Goal: Contribute content

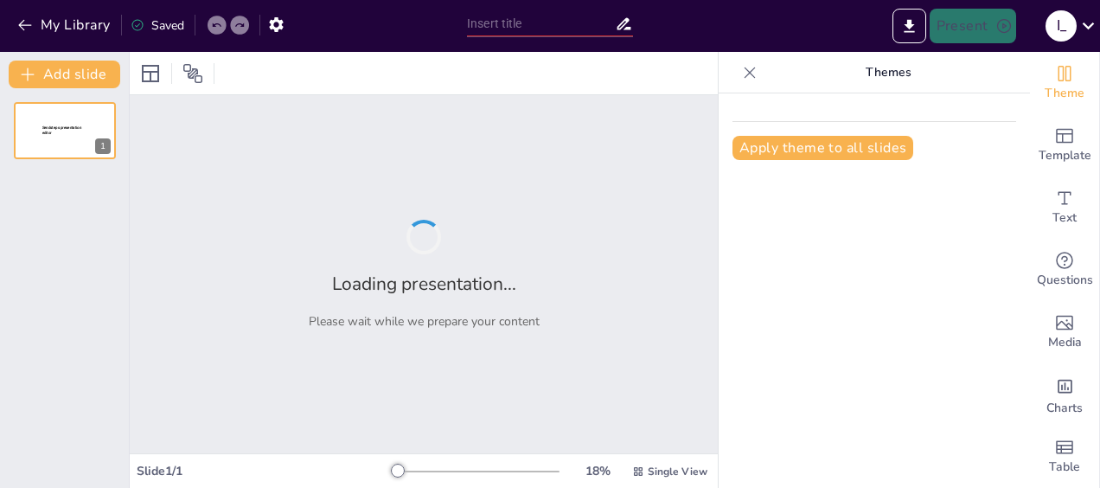
type input "The Impact of Storytelling in Transformers: The Game"
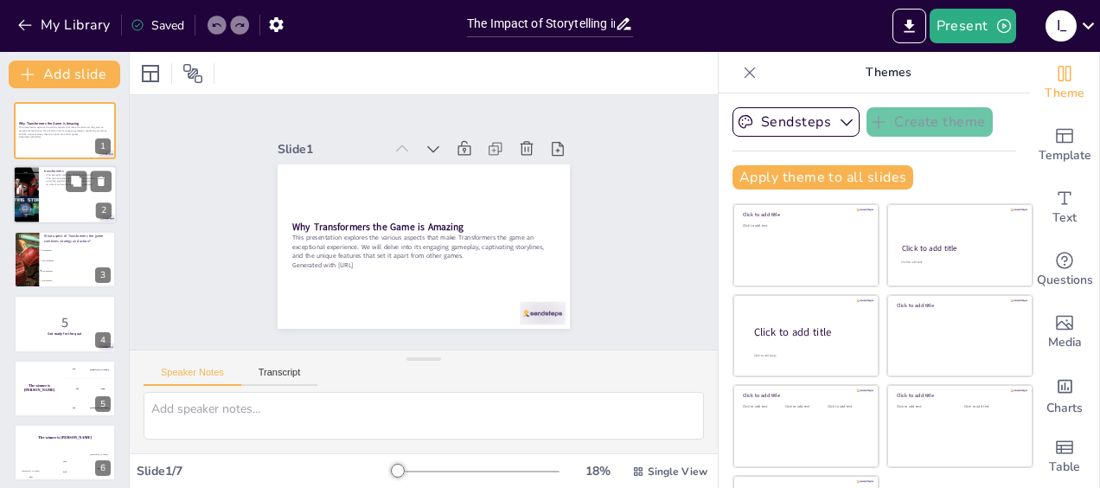
click at [59, 192] on div at bounding box center [65, 195] width 104 height 59
checkbox input "true"
type textarea "The gameplay mechanics of Transformers the game are designed to keep players en…"
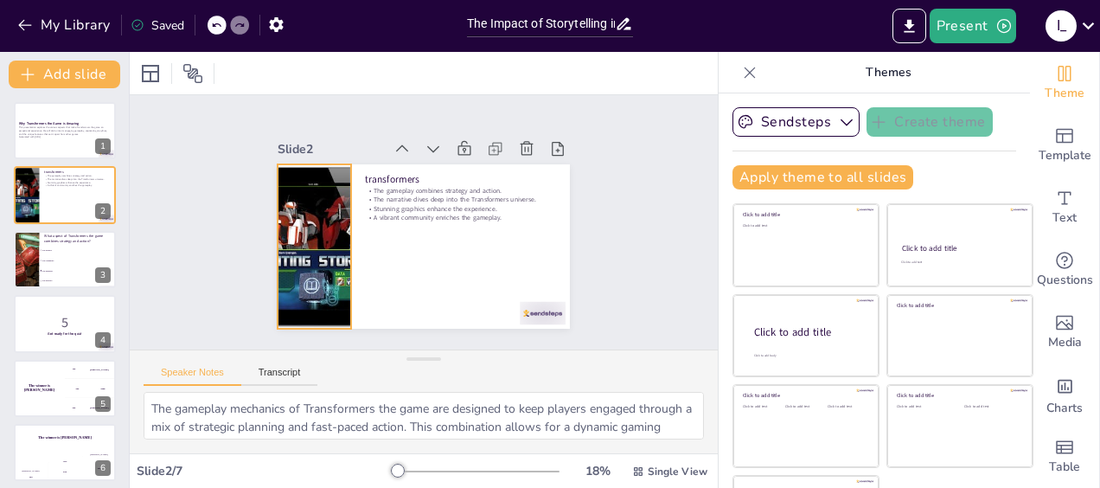
checkbox input "true"
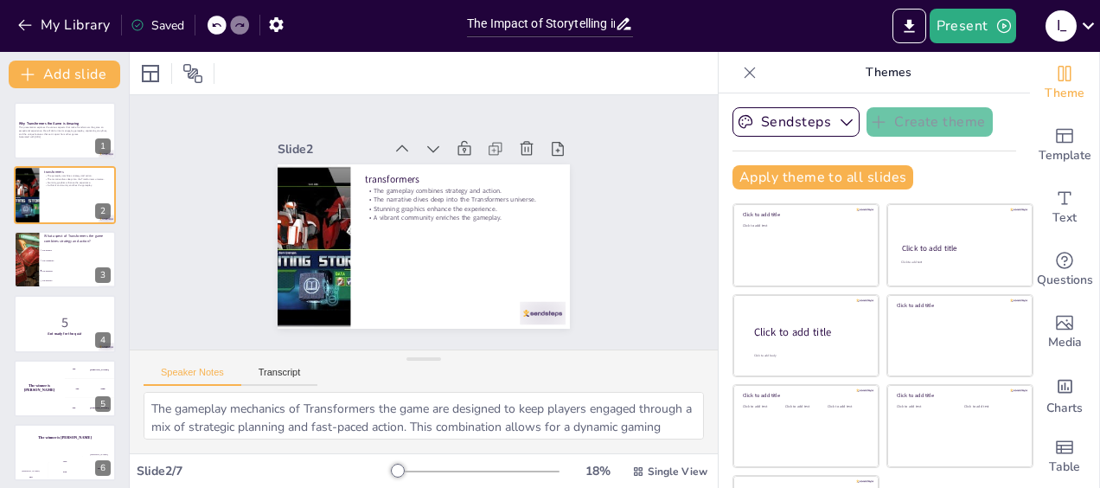
checkbox input "true"
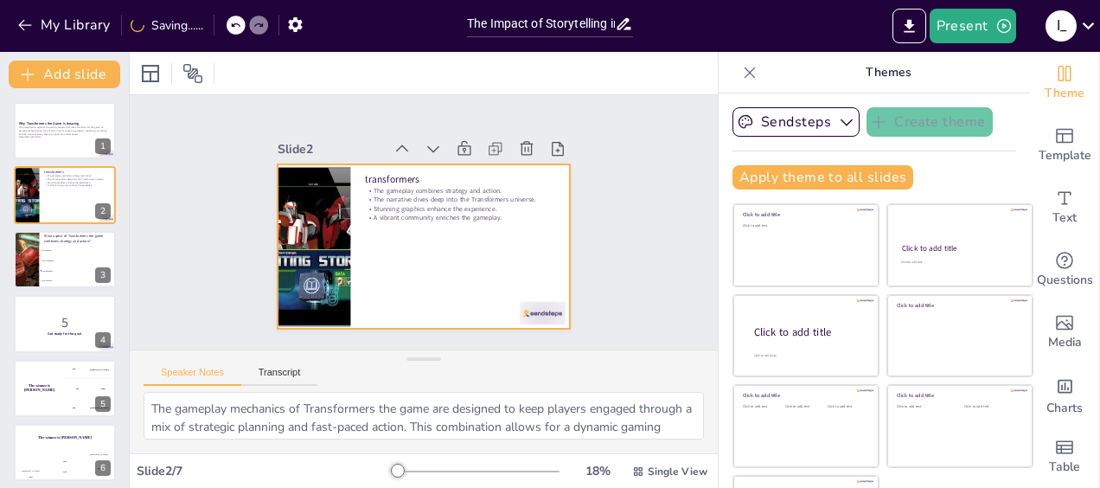
checkbox input "true"
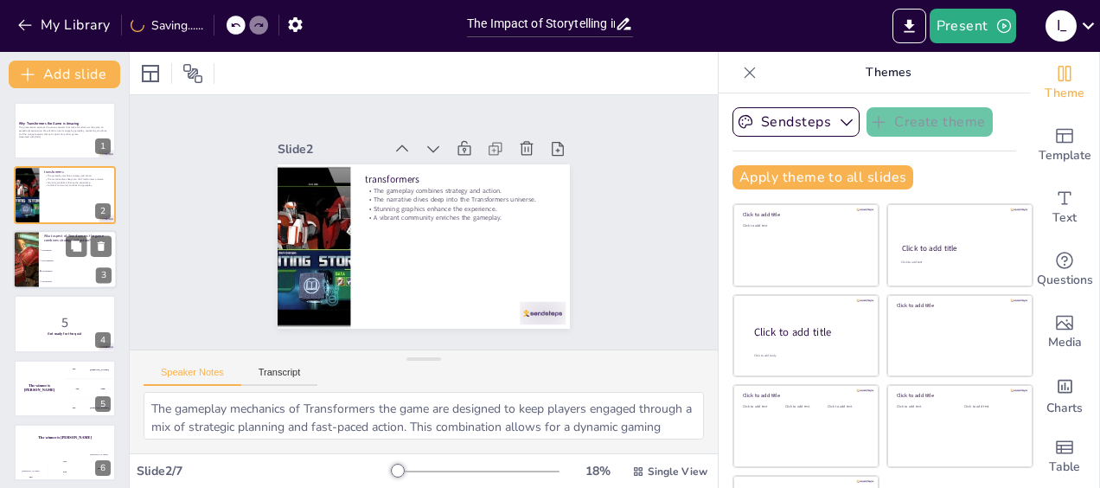
checkbox input "true"
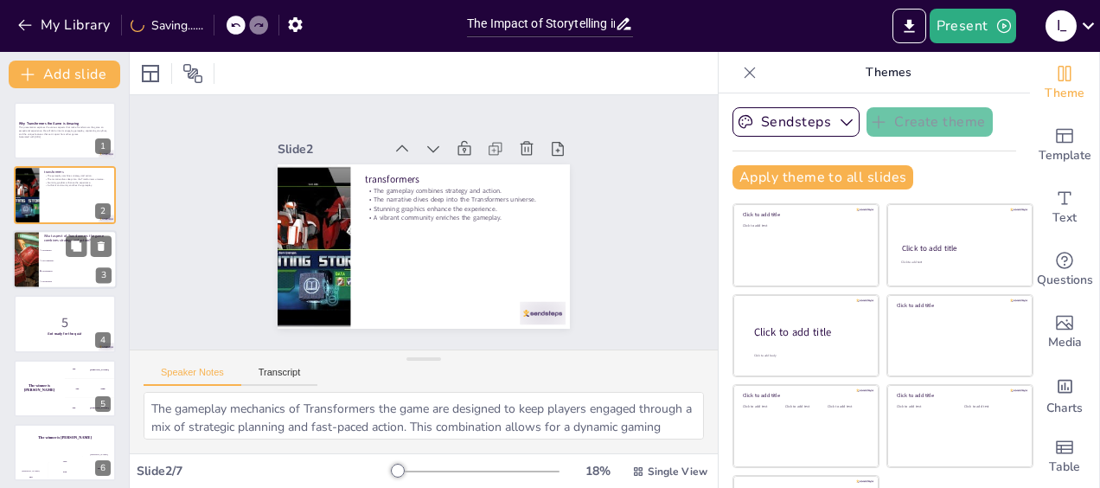
checkbox input "true"
click at [38, 238] on div at bounding box center [26, 259] width 140 height 59
checkbox input "true"
type textarea "The correct answer is "The gameplay," as discussed in the content slide. The ga…"
checkbox input "true"
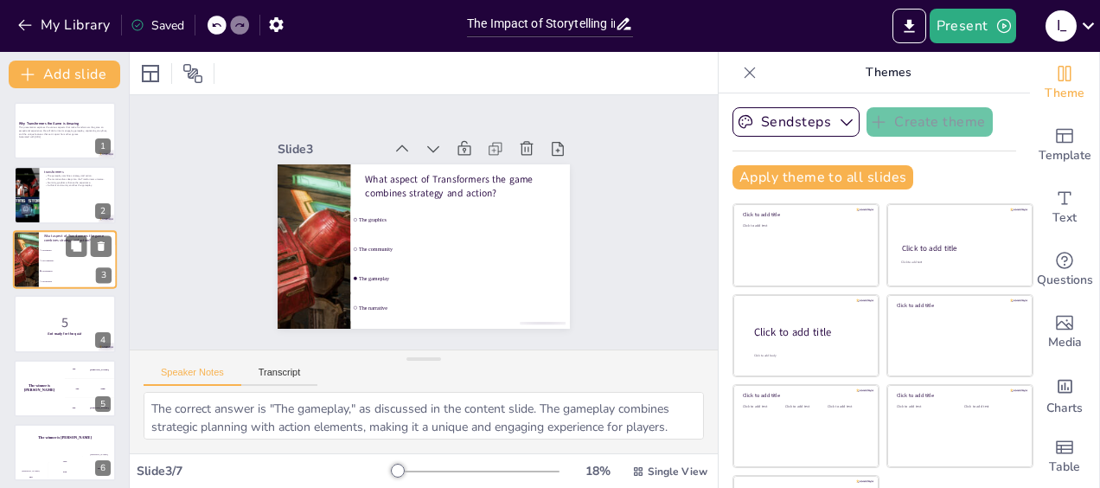
checkbox input "true"
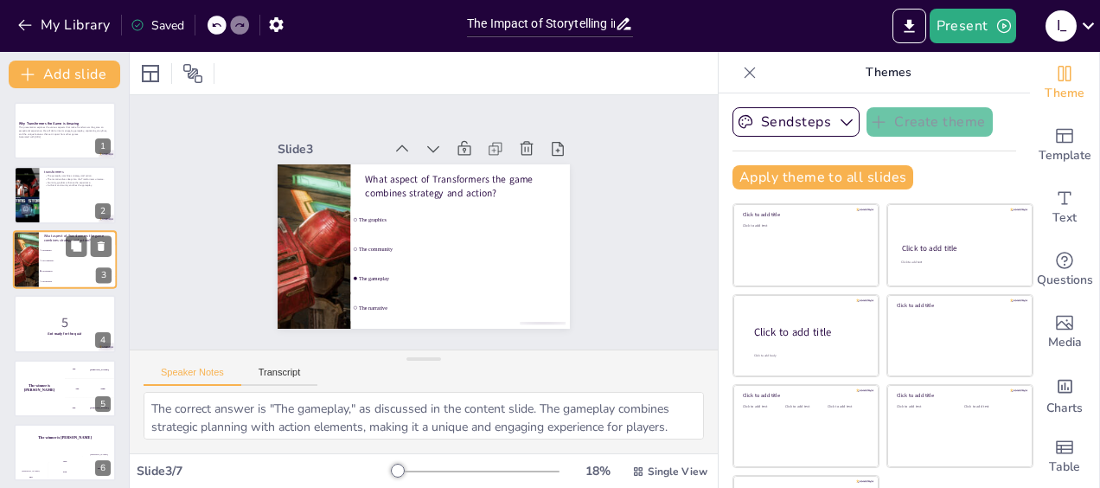
checkbox input "true"
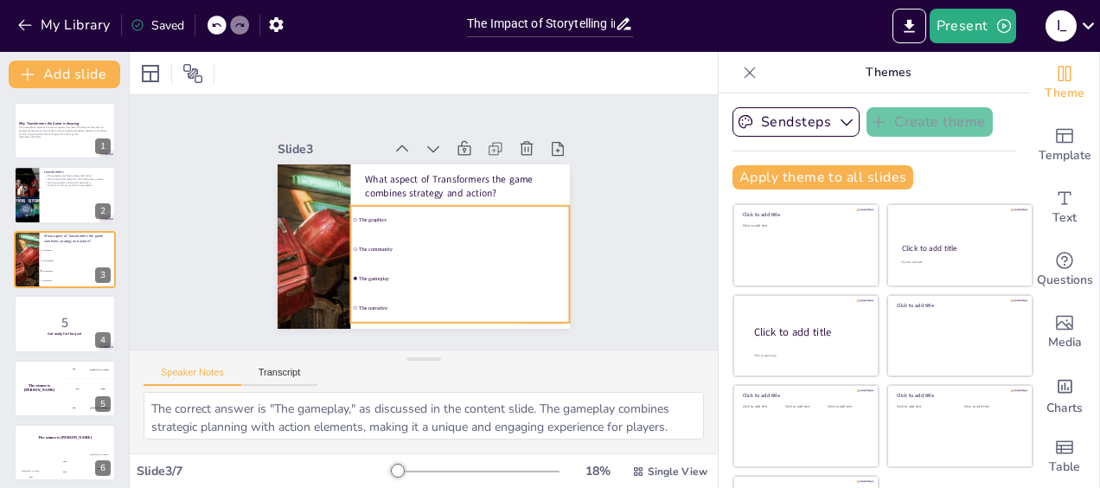
checkbox input "true"
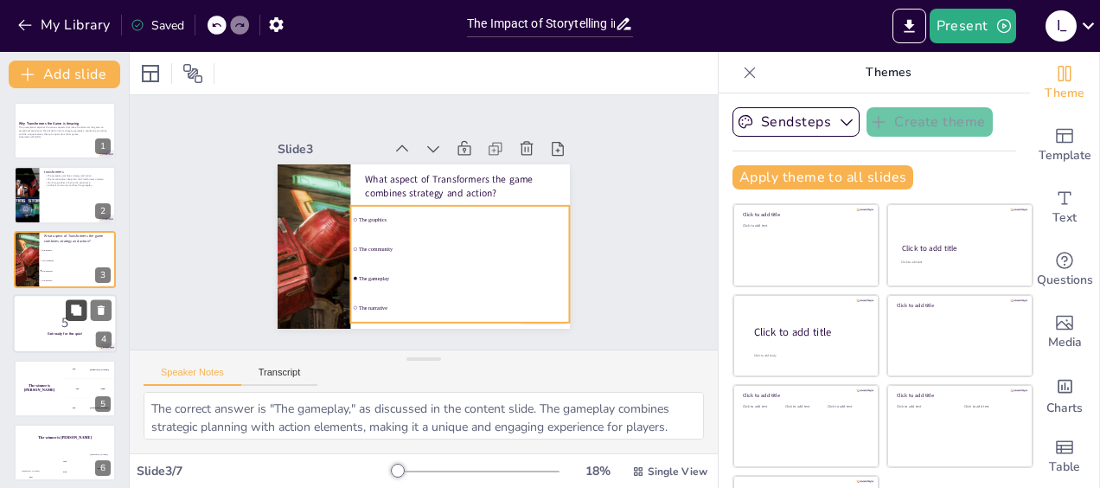
checkbox input "true"
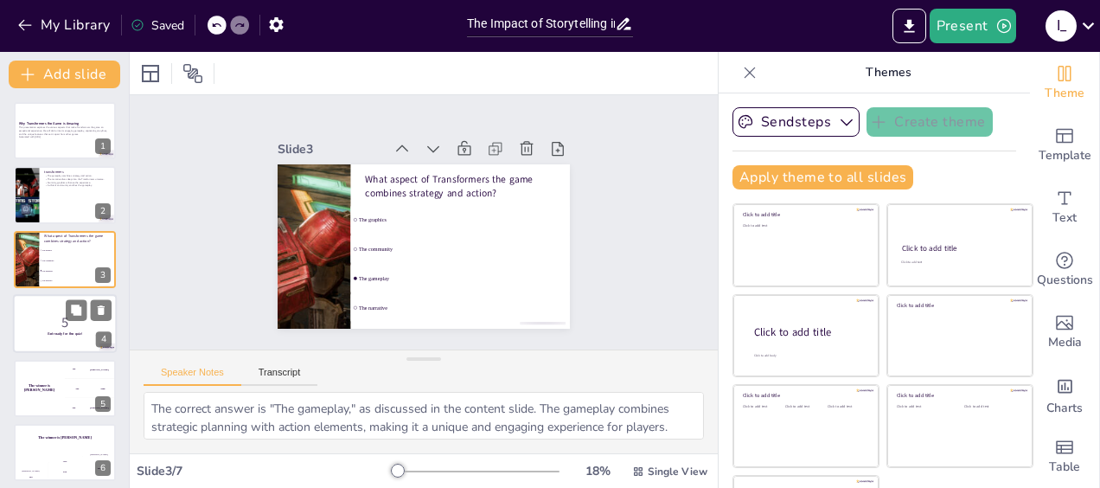
checkbox input "true"
click at [51, 320] on p "5" at bounding box center [64, 322] width 93 height 19
checkbox input "true"
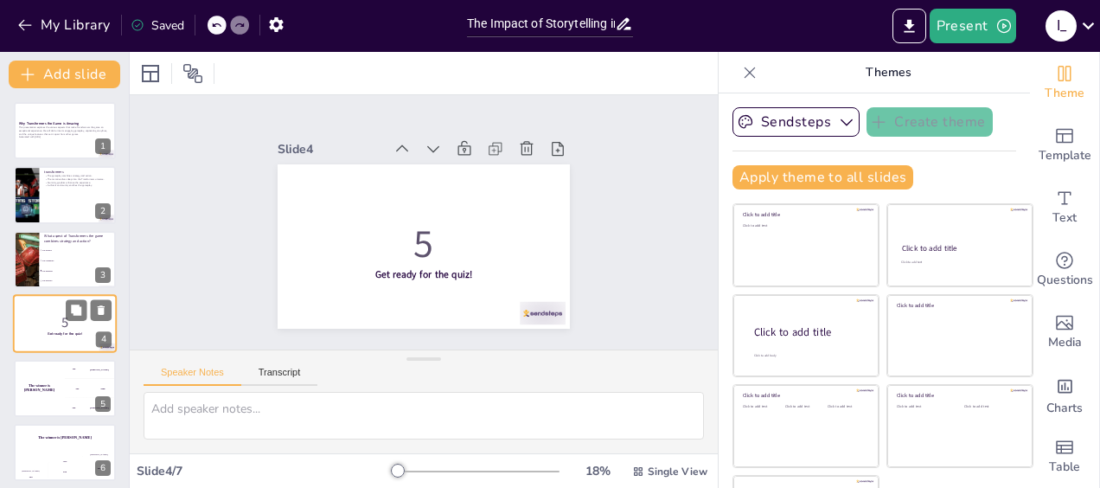
scroll to position [35, 0]
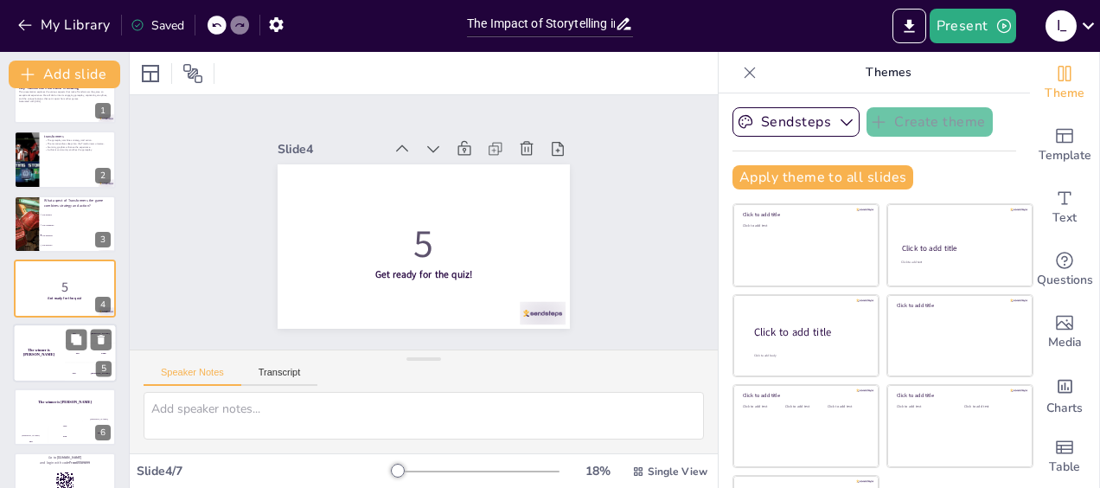
click at [53, 364] on div "The winner is [PERSON_NAME]" at bounding box center [39, 352] width 52 height 59
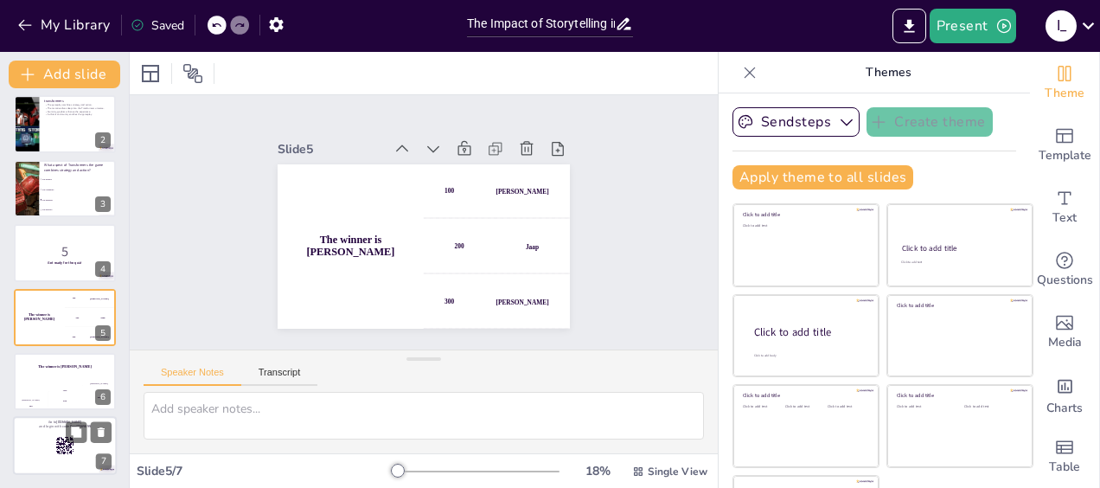
click at [55, 427] on p "and login with code Free65589899" at bounding box center [64, 427] width 93 height 5
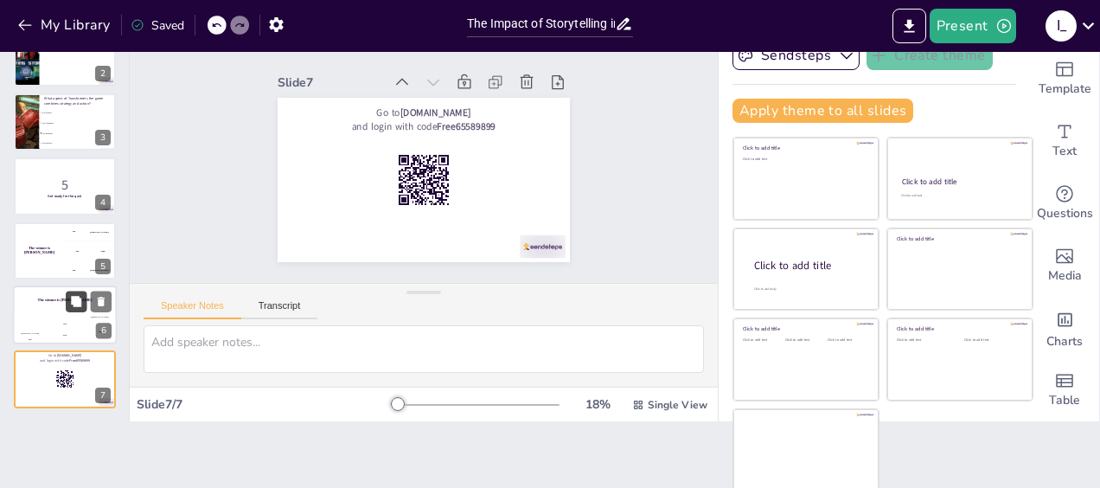
scroll to position [0, 0]
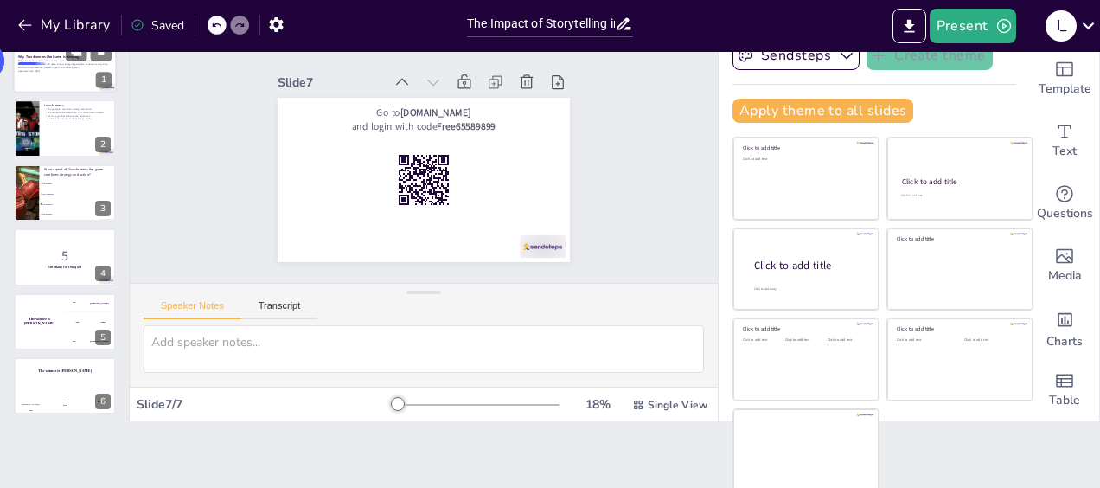
click at [42, 80] on div at bounding box center [65, 64] width 104 height 59
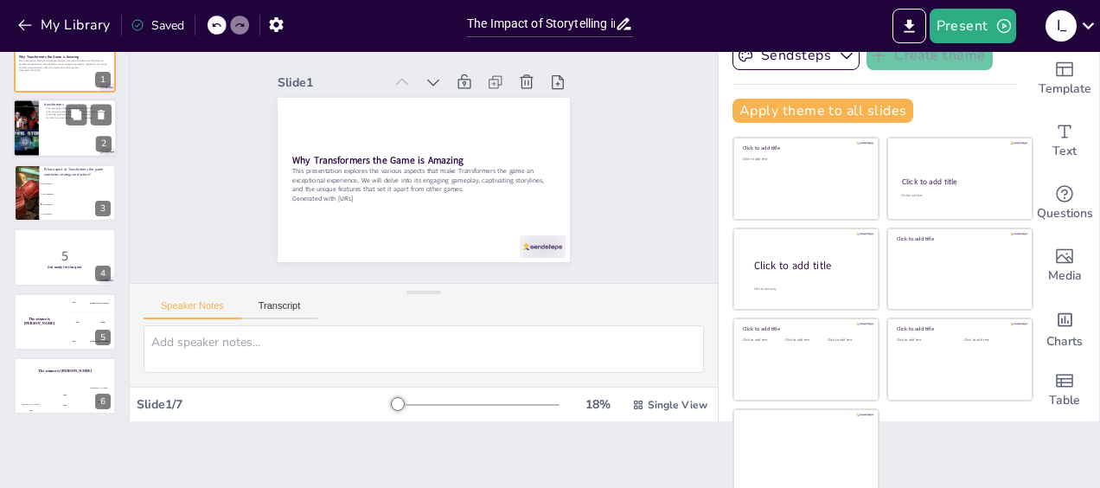
click at [42, 124] on div at bounding box center [65, 128] width 104 height 59
checkbox input "true"
type textarea "The gameplay mechanics of Transformers the game are designed to keep players en…"
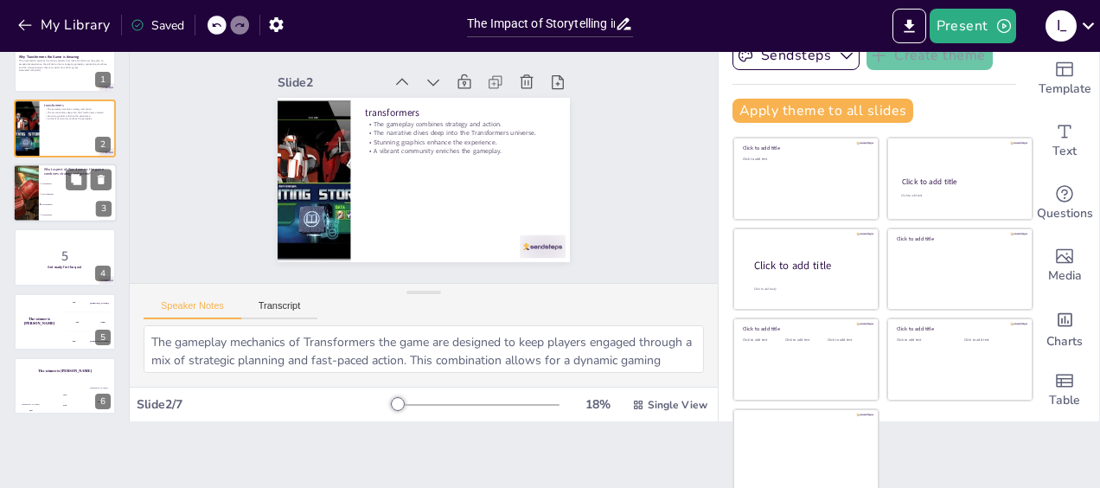
checkbox input "true"
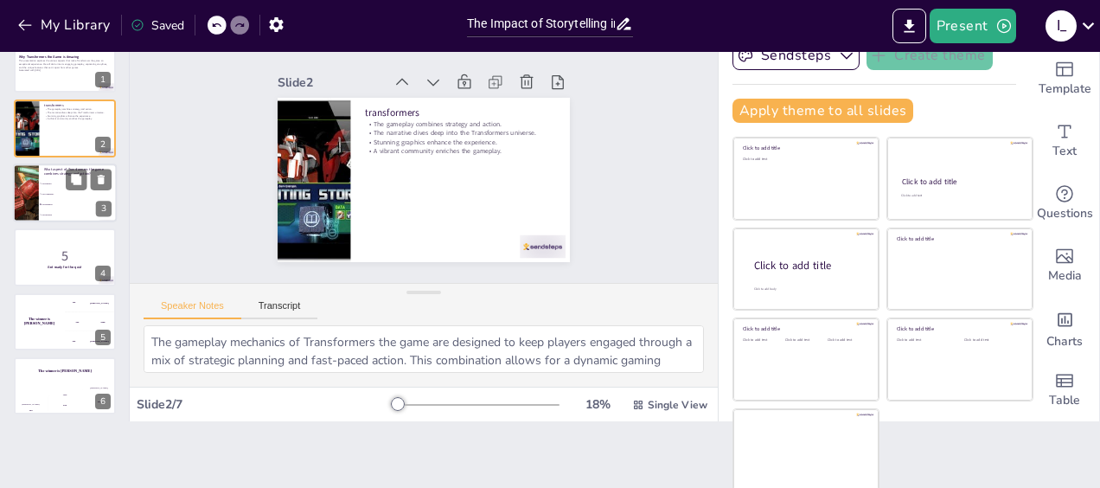
checkbox input "true"
click at [38, 185] on div at bounding box center [26, 192] width 140 height 59
checkbox input "true"
type textarea "The correct answer is "The gameplay," as discussed in the content slide. The ga…"
checkbox input "true"
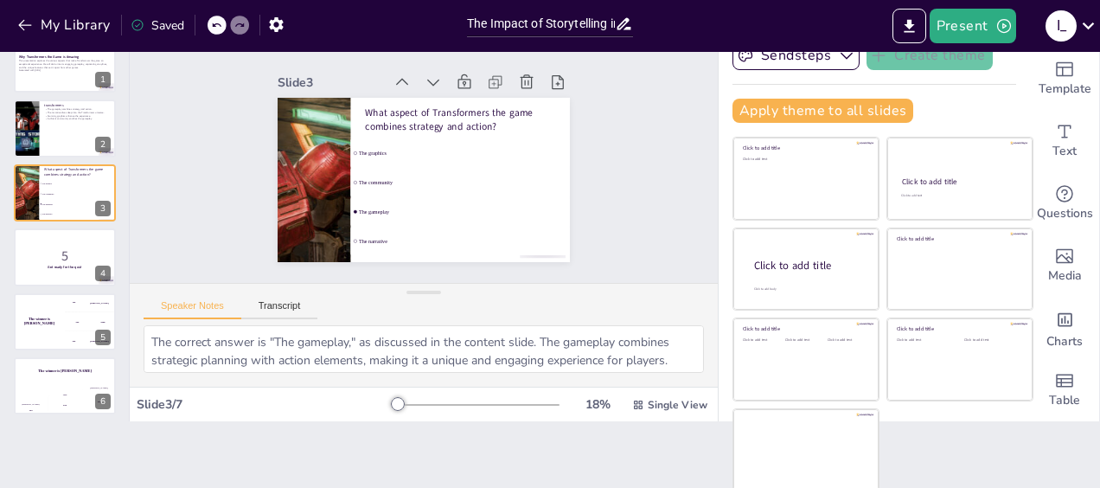
checkbox input "true"
click at [36, 227] on div "Why Transformers the Game is Amazing This presentation explores the various asp…" at bounding box center [64, 257] width 129 height 444
checkbox input "true"
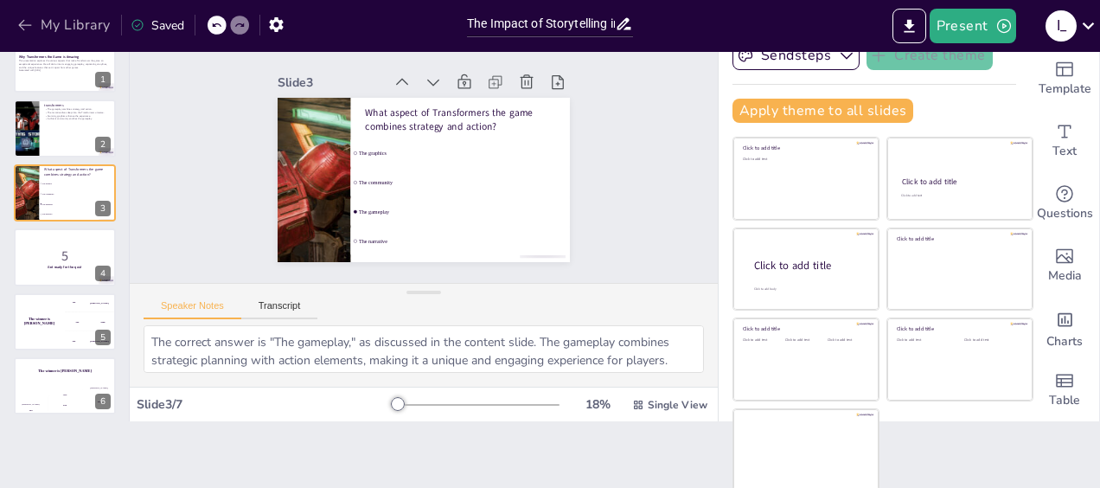
checkbox input "true"
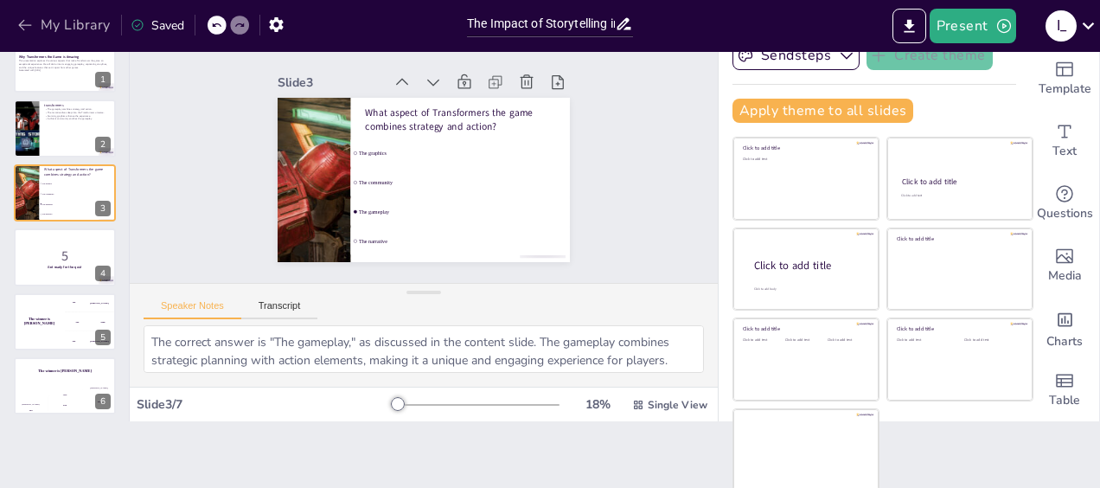
checkbox input "true"
